Goal: Find contact information: Find contact information

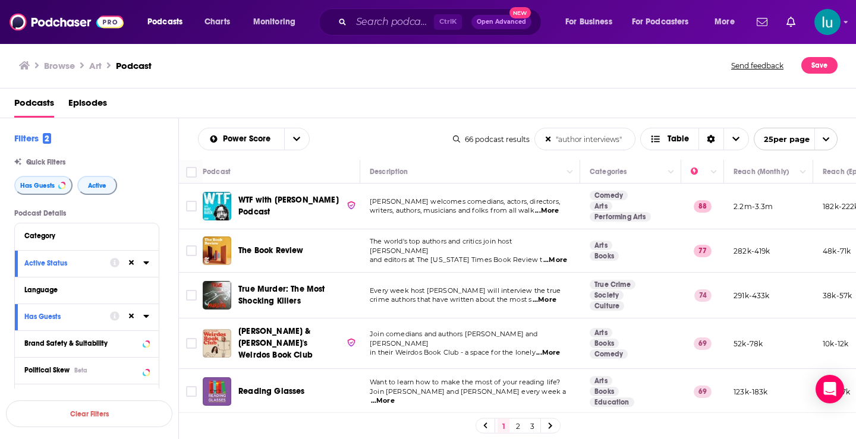
scroll to position [1120, 0]
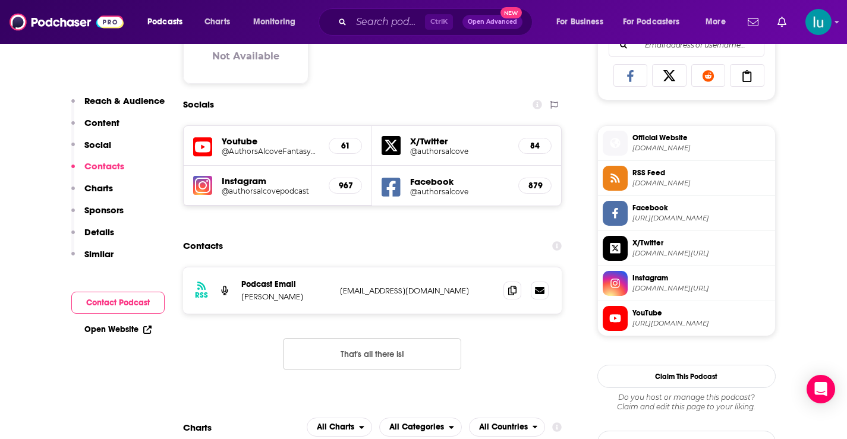
scroll to position [805, 0]
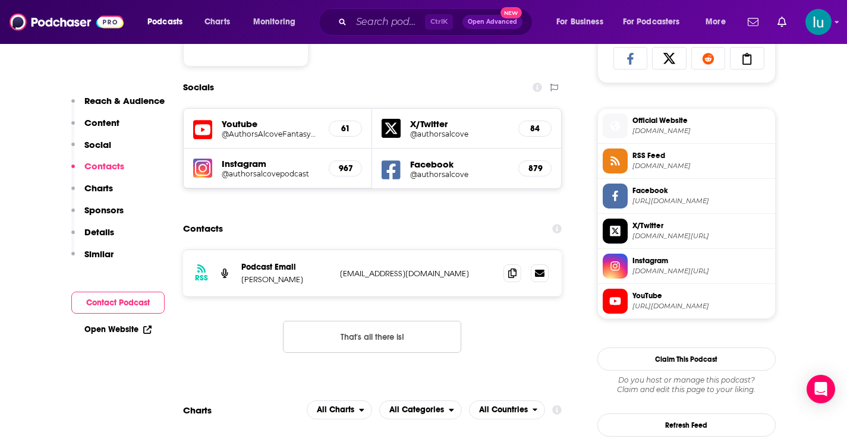
drag, startPoint x: 475, startPoint y: 276, endPoint x: 327, endPoint y: 273, distance: 147.4
click at [0, 0] on div "Podcast Email Agnes Wolfe authorsalcovepodcast@gmail.com authorsalcovepodcast@g…" at bounding box center [0, 0] width 0 height 0
click at [477, 278] on p "authorsalcovepodcast@gmail.com" at bounding box center [417, 274] width 155 height 10
drag, startPoint x: 476, startPoint y: 276, endPoint x: 335, endPoint y: 276, distance: 140.9
click at [335, 276] on div "RSS Podcast Email Agnes Wolfe authorsalcovepodcast@gmail.com authorsalcovepodca…" at bounding box center [372, 273] width 379 height 46
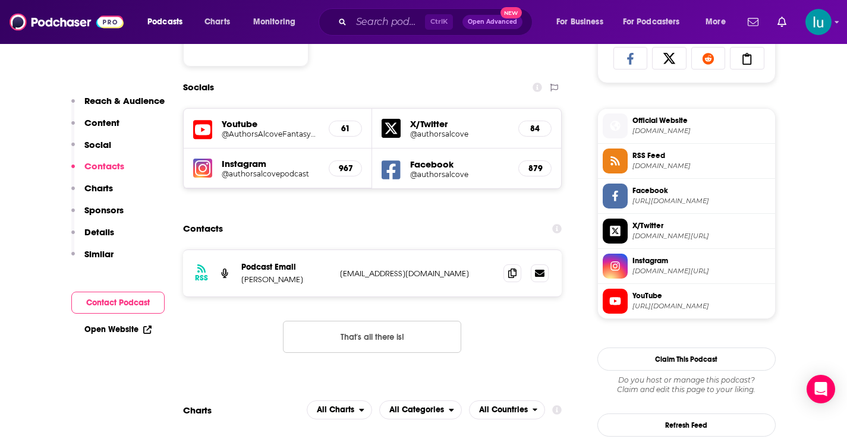
copy p "authorsalcovepodcast@gmail.com"
